Goal: Information Seeking & Learning: Understand process/instructions

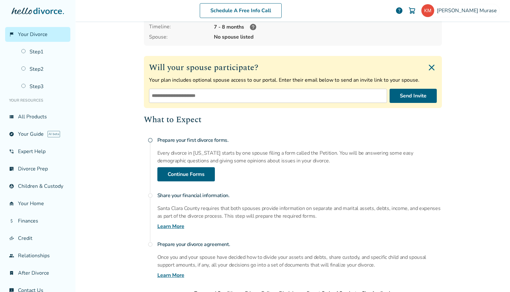
scroll to position [64, 0]
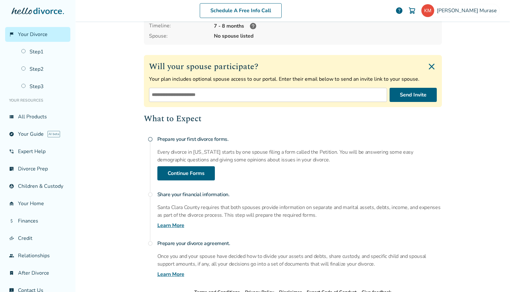
click at [258, 176] on div "Prepare your first divorce forms. Every divorce in [US_STATE] starts by one spo…" at bounding box center [299, 157] width 285 height 48
click at [175, 172] on link "Continue Forms" at bounding box center [186, 173] width 58 height 14
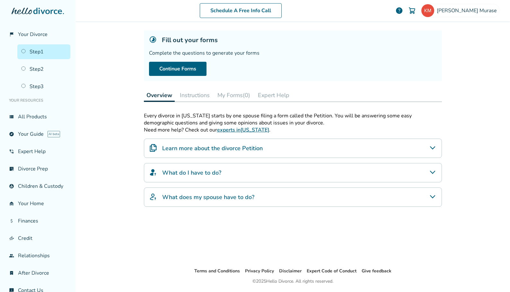
click at [195, 173] on h4 "What do I have to do?" at bounding box center [191, 172] width 59 height 8
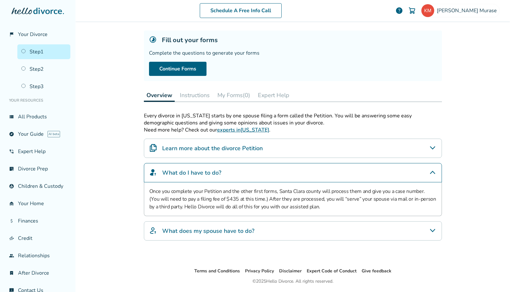
click at [214, 231] on h4 "What does my spouse have to do?" at bounding box center [208, 231] width 92 height 8
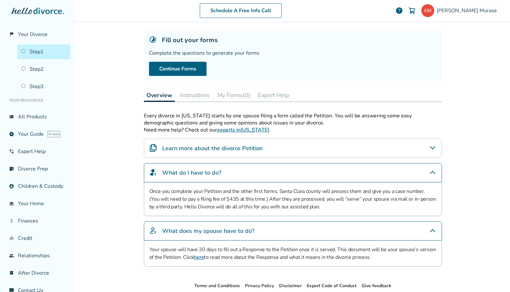
click at [197, 256] on link "here" at bounding box center [199, 257] width 10 height 7
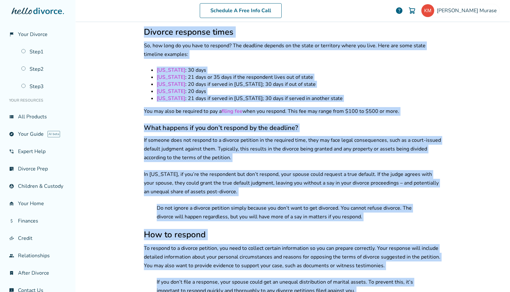
scroll to position [711, 0]
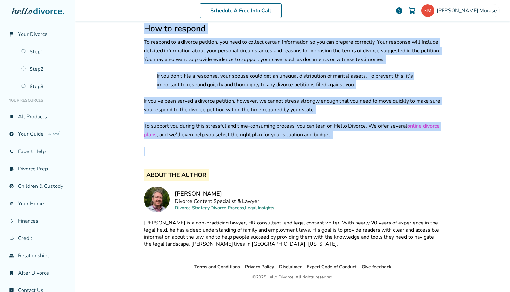
drag, startPoint x: 143, startPoint y: 55, endPoint x: 344, endPoint y: 127, distance: 214.1
copy div "Even if you knew it was coming, getting served with a petition for dissolution …"
